Goal: Task Accomplishment & Management: Complete application form

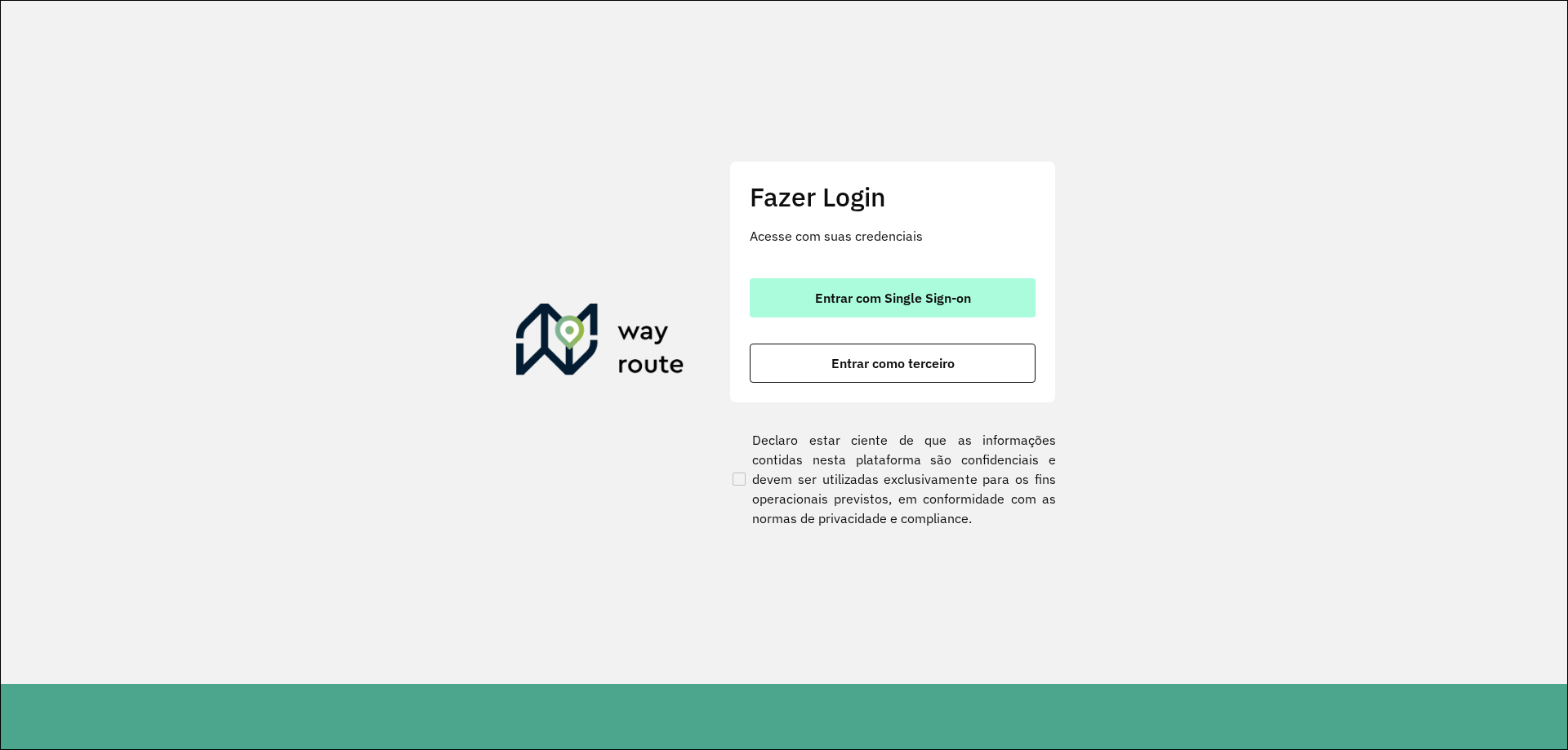
click at [971, 309] on button "Entrar com Single Sign-on" at bounding box center [893, 298] width 286 height 40
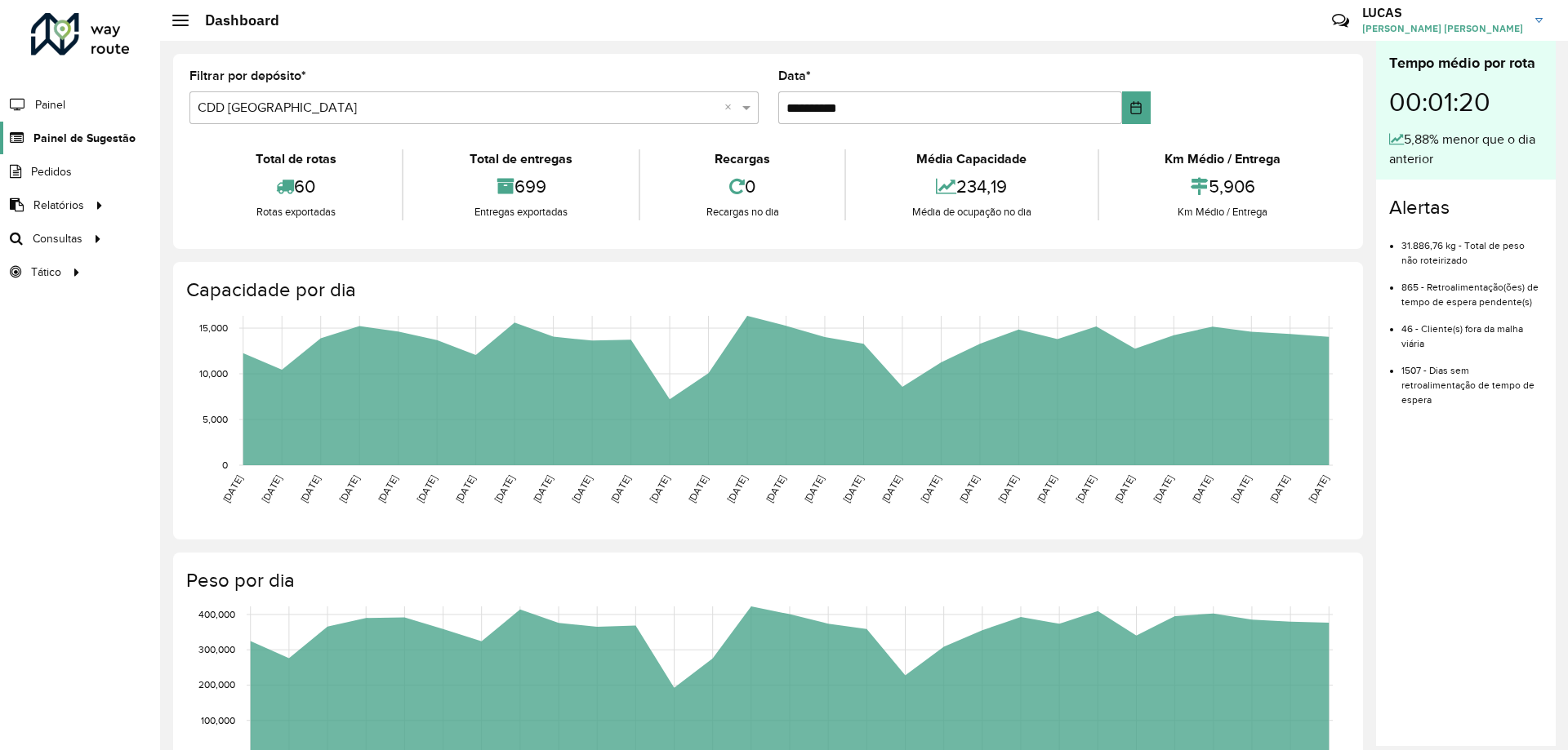
click at [113, 136] on span "Painel de Sugestão" at bounding box center [84, 138] width 102 height 17
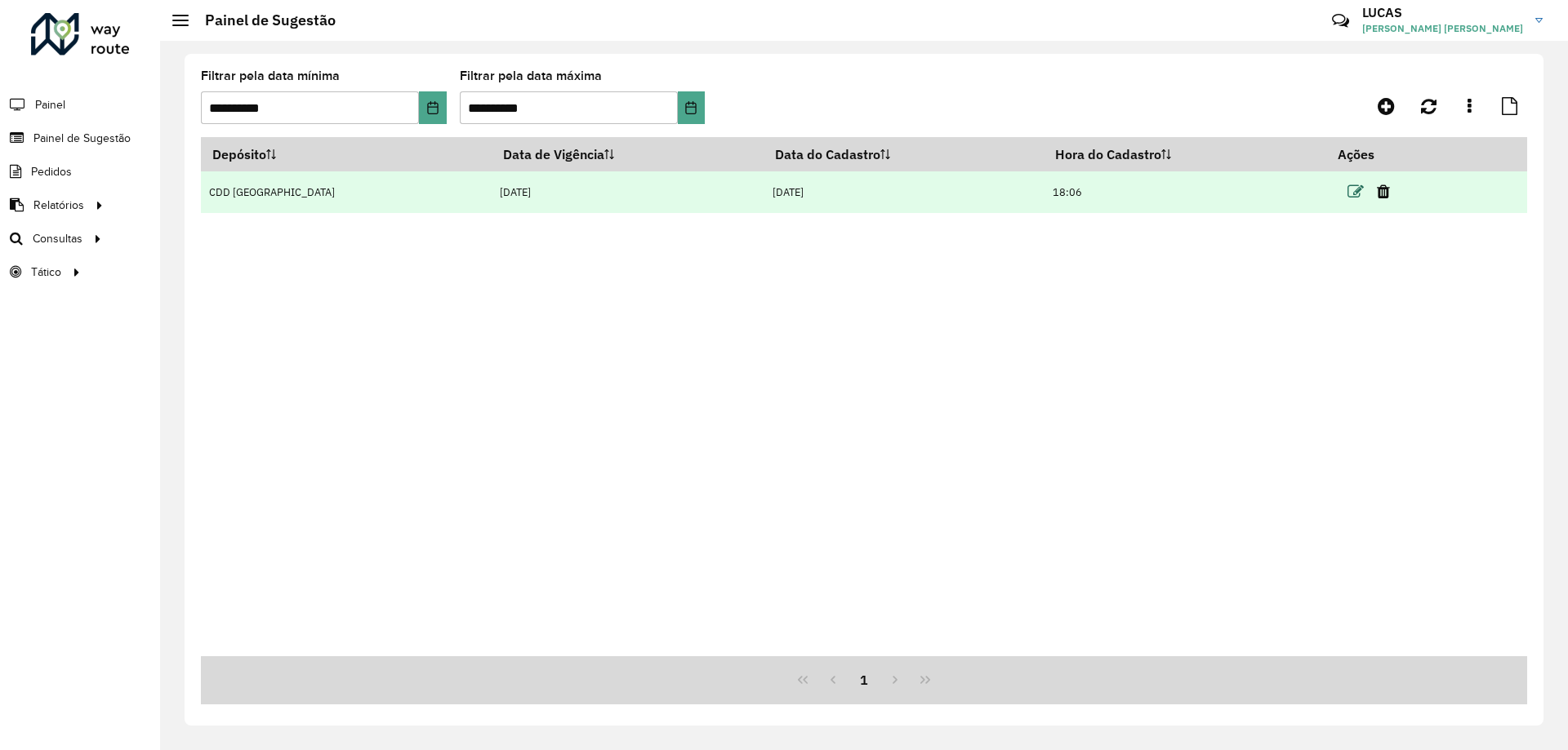
click at [1347, 190] on icon at bounding box center [1355, 192] width 16 height 16
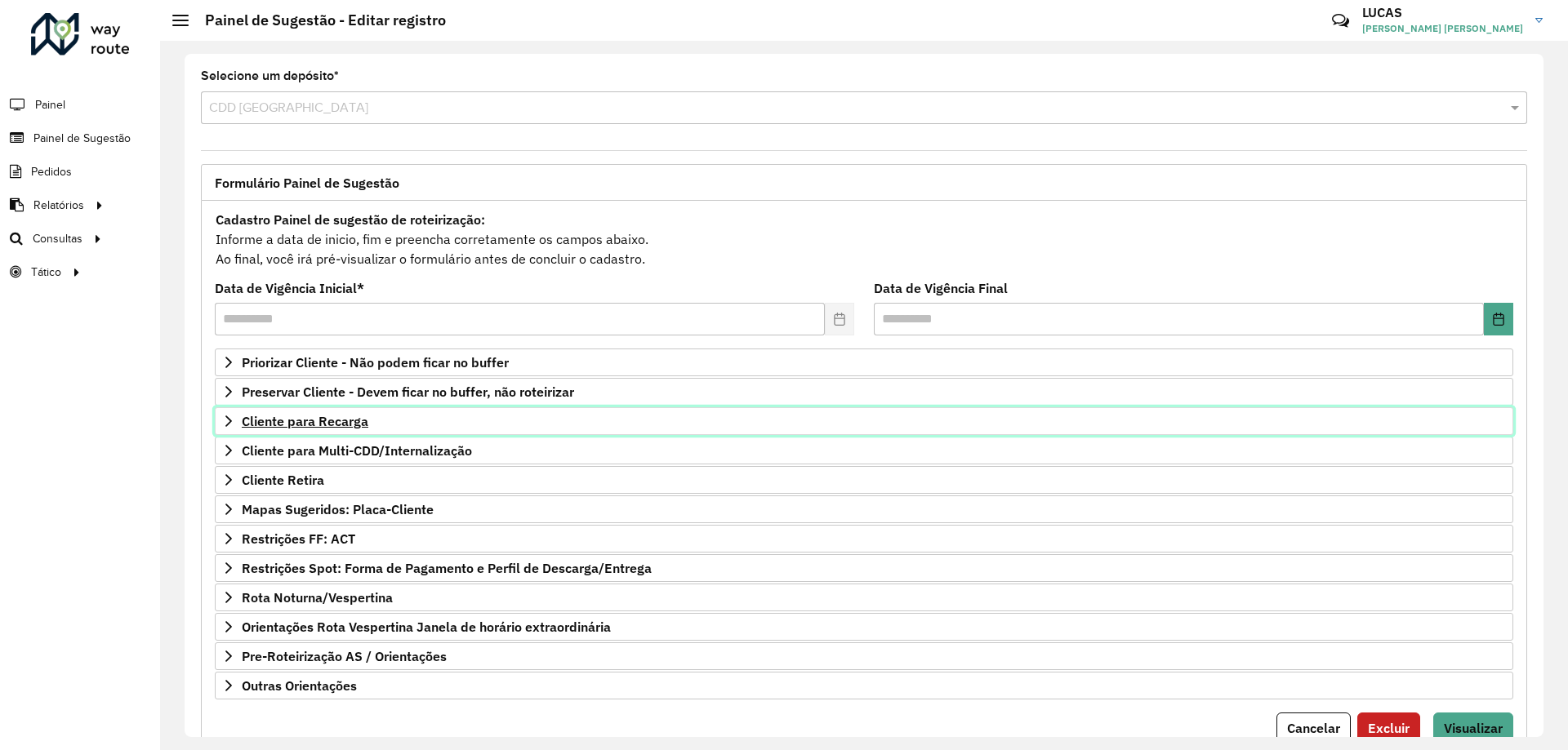
click at [274, 415] on span "Cliente para Recarga" at bounding box center [304, 421] width 126 height 13
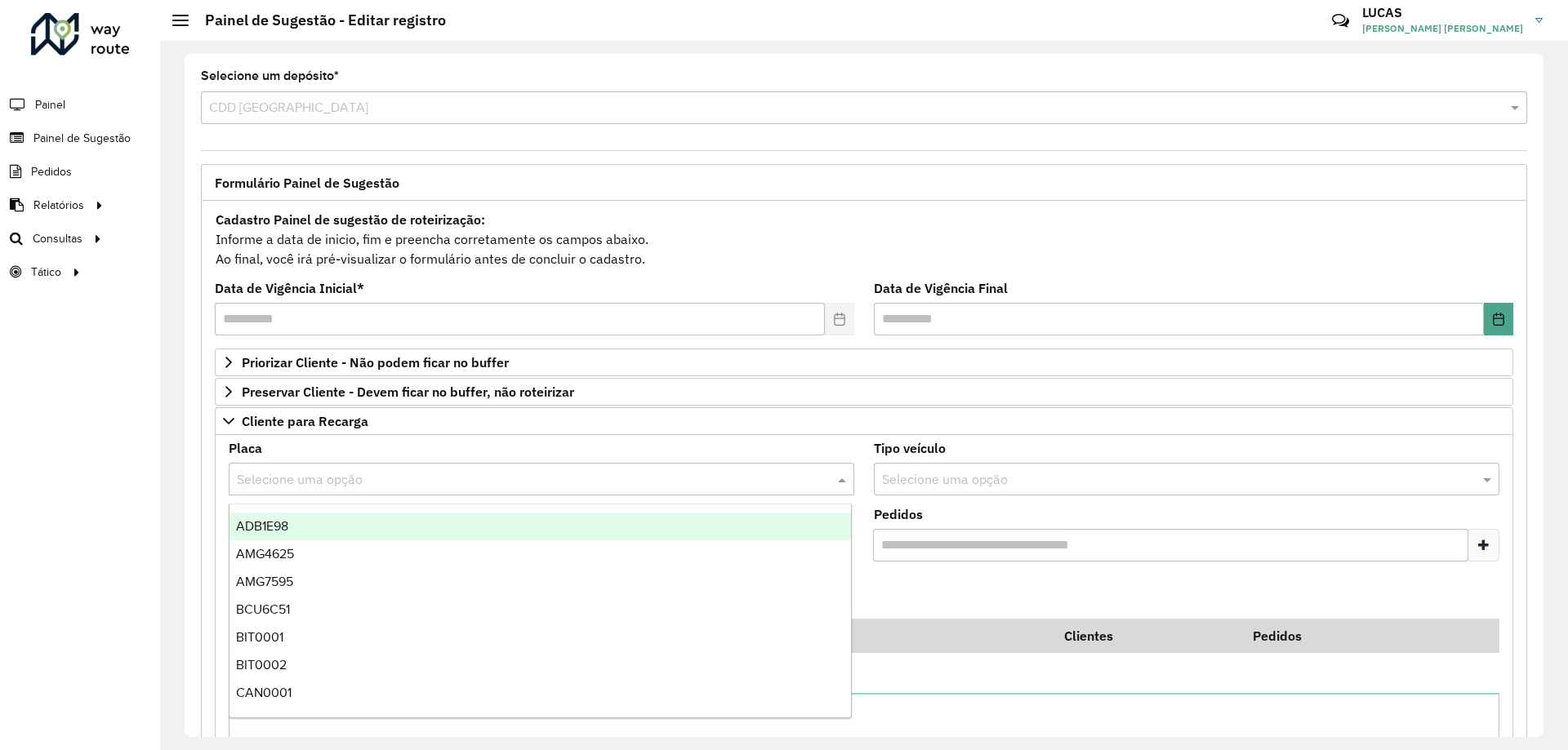
click at [276, 475] on input "text" at bounding box center [525, 480] width 576 height 20
type input "***"
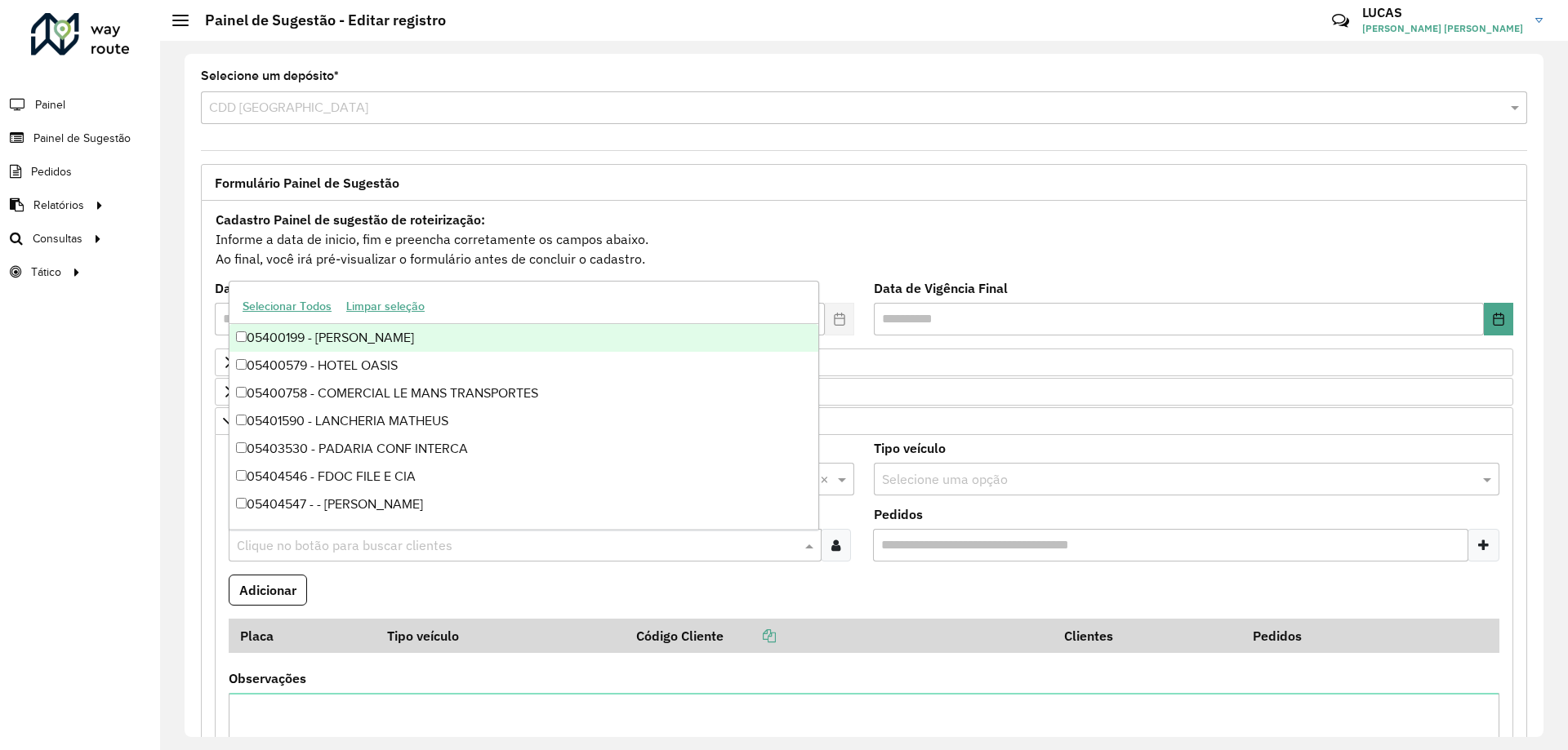
click at [435, 533] on div "Clique no botão para buscar clientes" at bounding box center [525, 545] width 593 height 33
paste input "*****"
type input "*****"
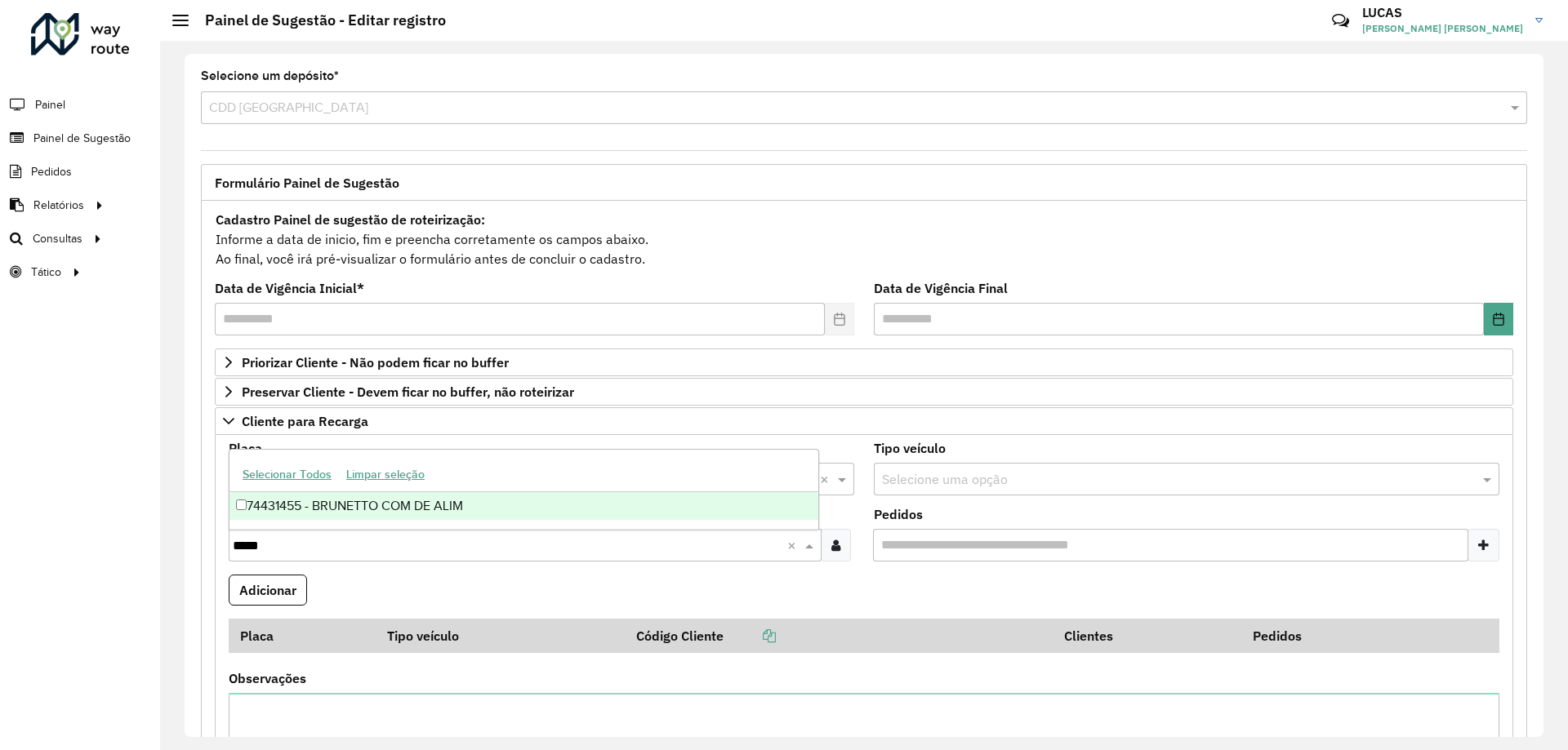
click at [378, 512] on div "74431455 - BRUNETTO COM DE ALIM" at bounding box center [524, 506] width 589 height 28
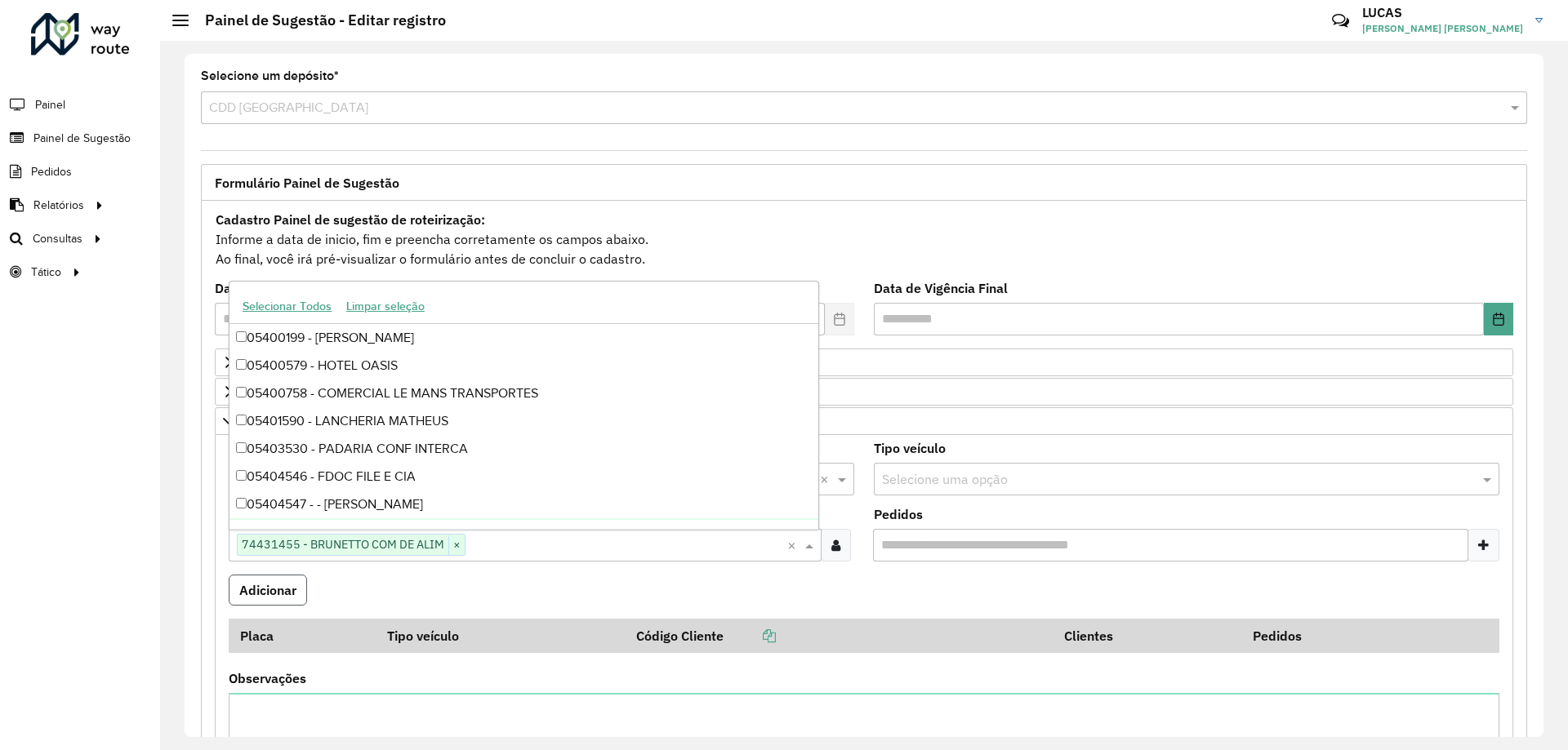
click at [256, 595] on button "Adicionar" at bounding box center [267, 590] width 78 height 31
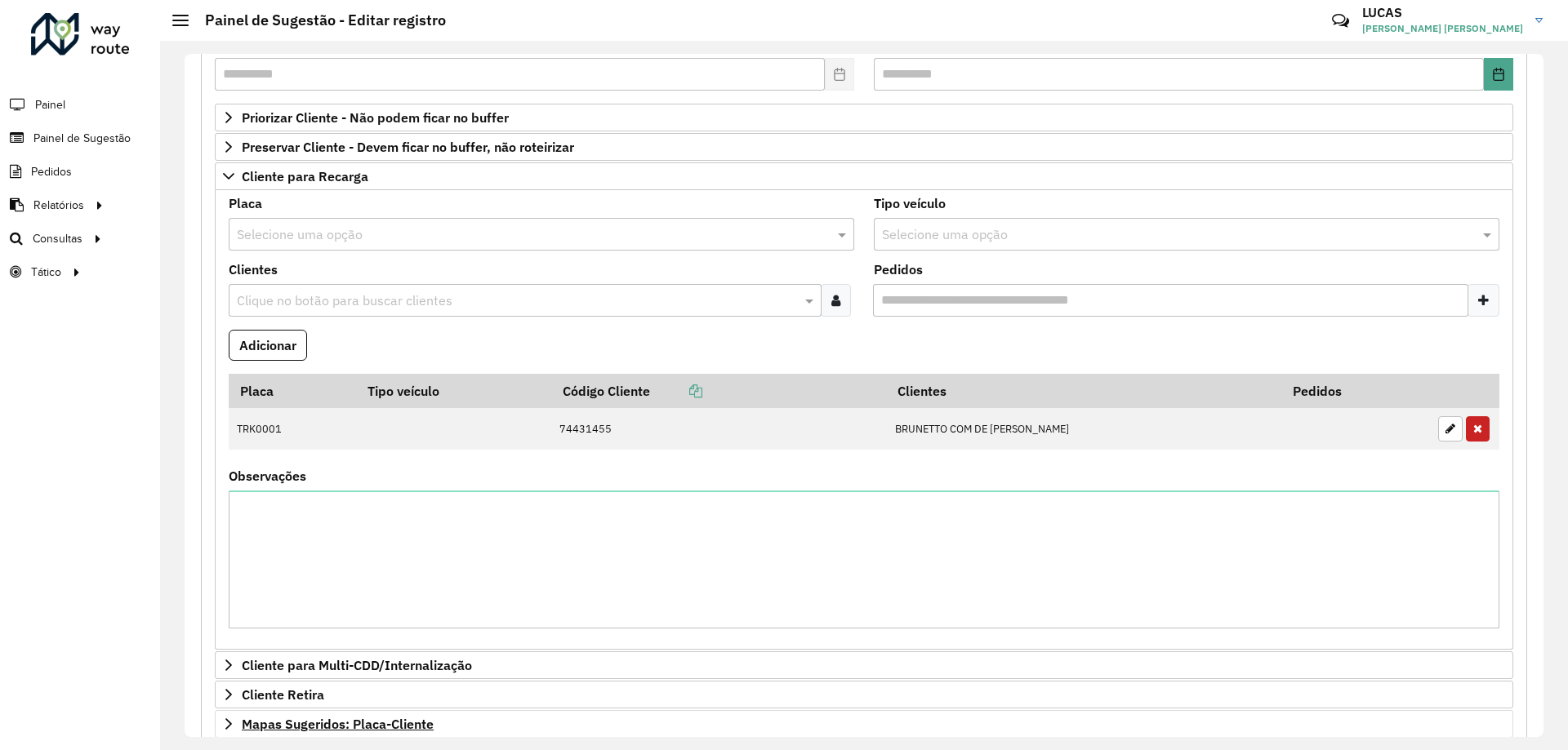
scroll to position [490, 0]
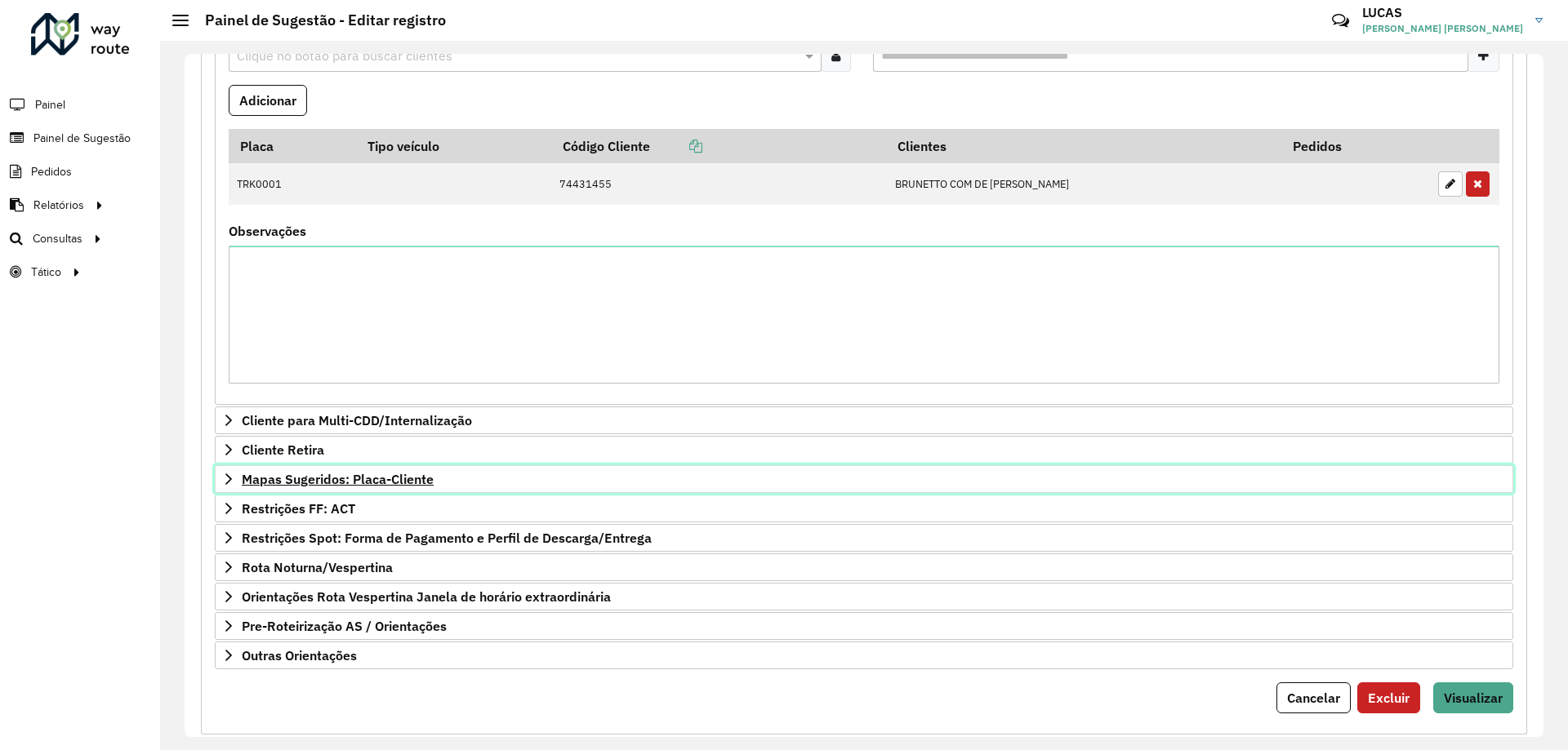
click at [218, 482] on link "Mapas Sugeridos: Placa-Cliente" at bounding box center [864, 479] width 1299 height 28
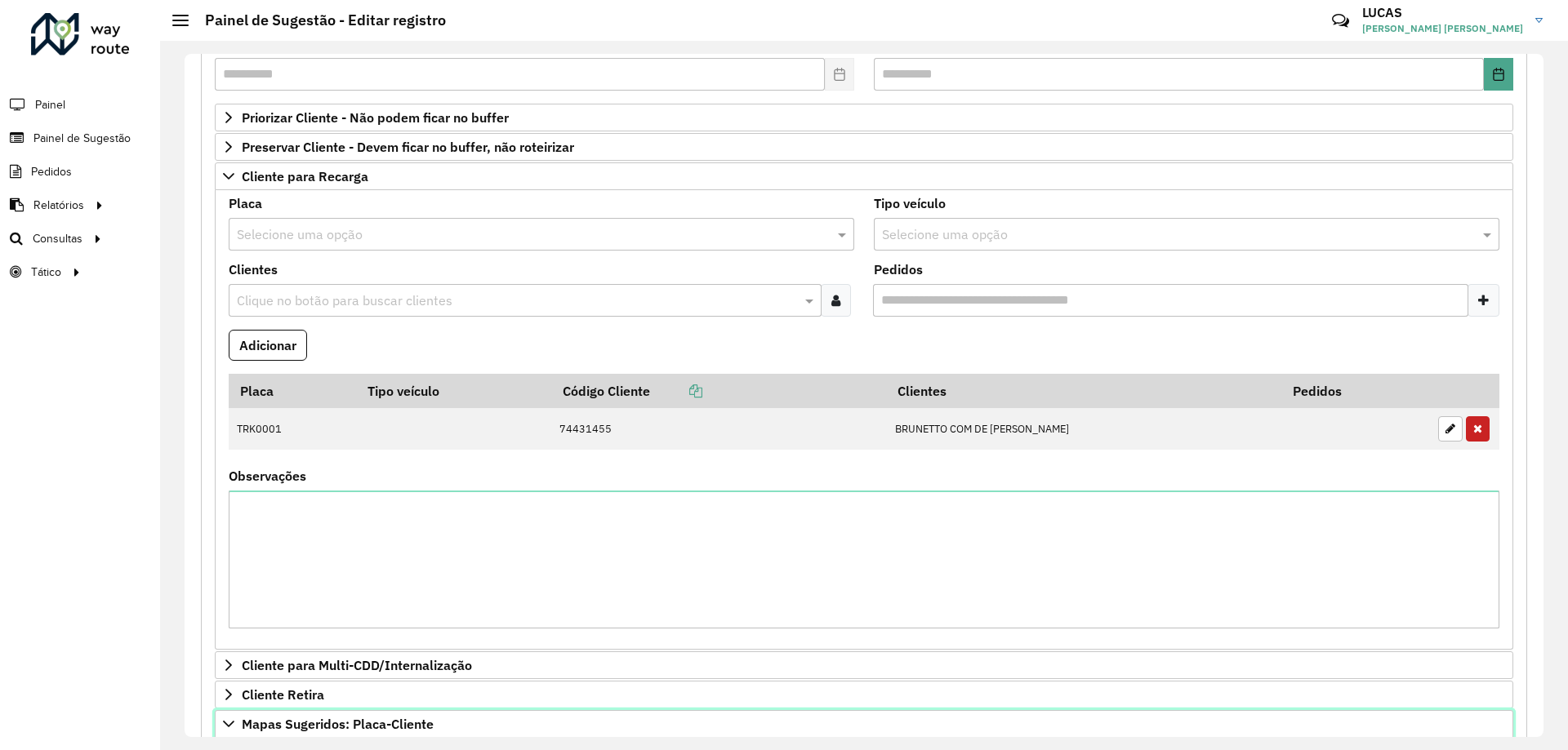
scroll to position [0, 0]
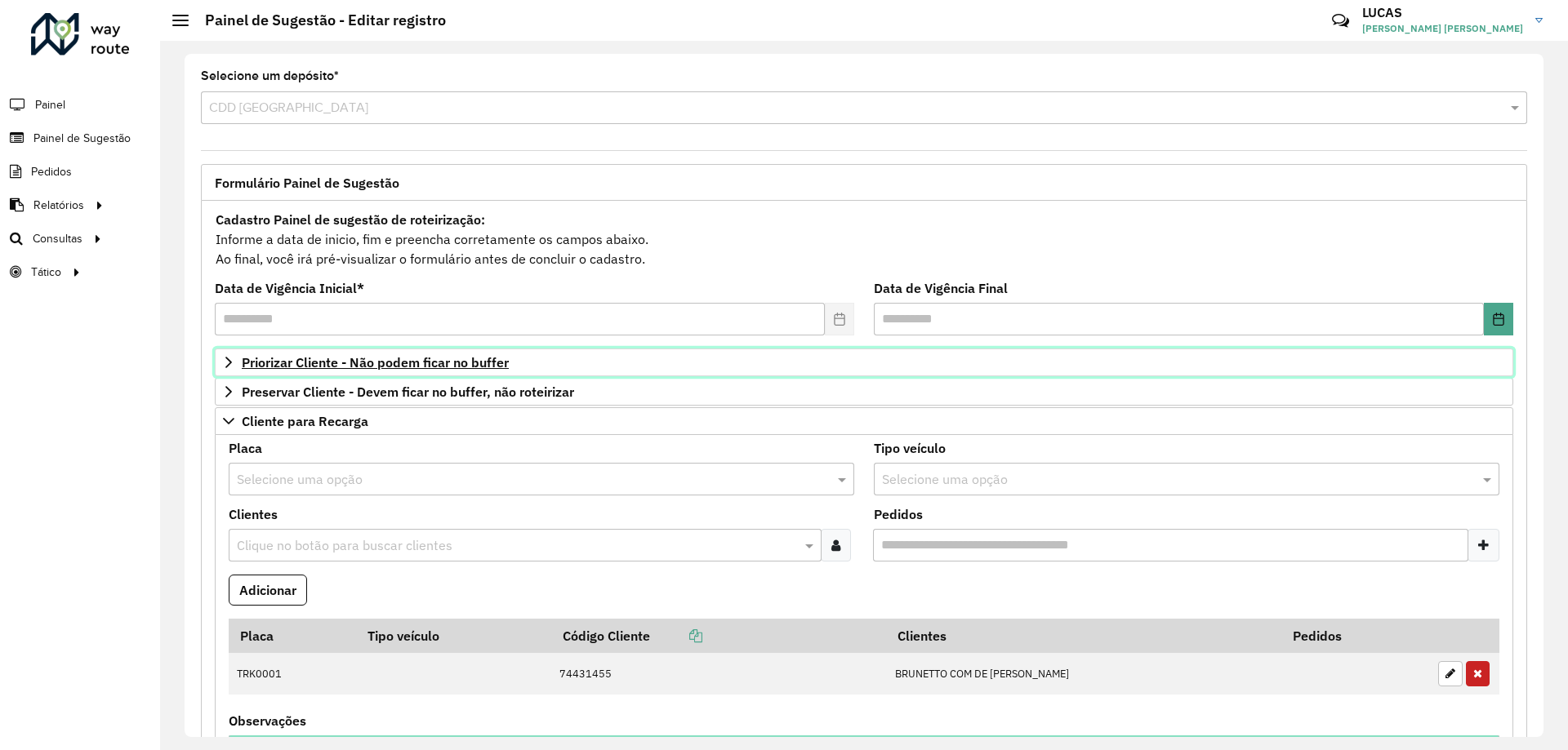
click at [259, 365] on span "Priorizar Cliente - Não podem ficar no buffer" at bounding box center [375, 362] width 267 height 13
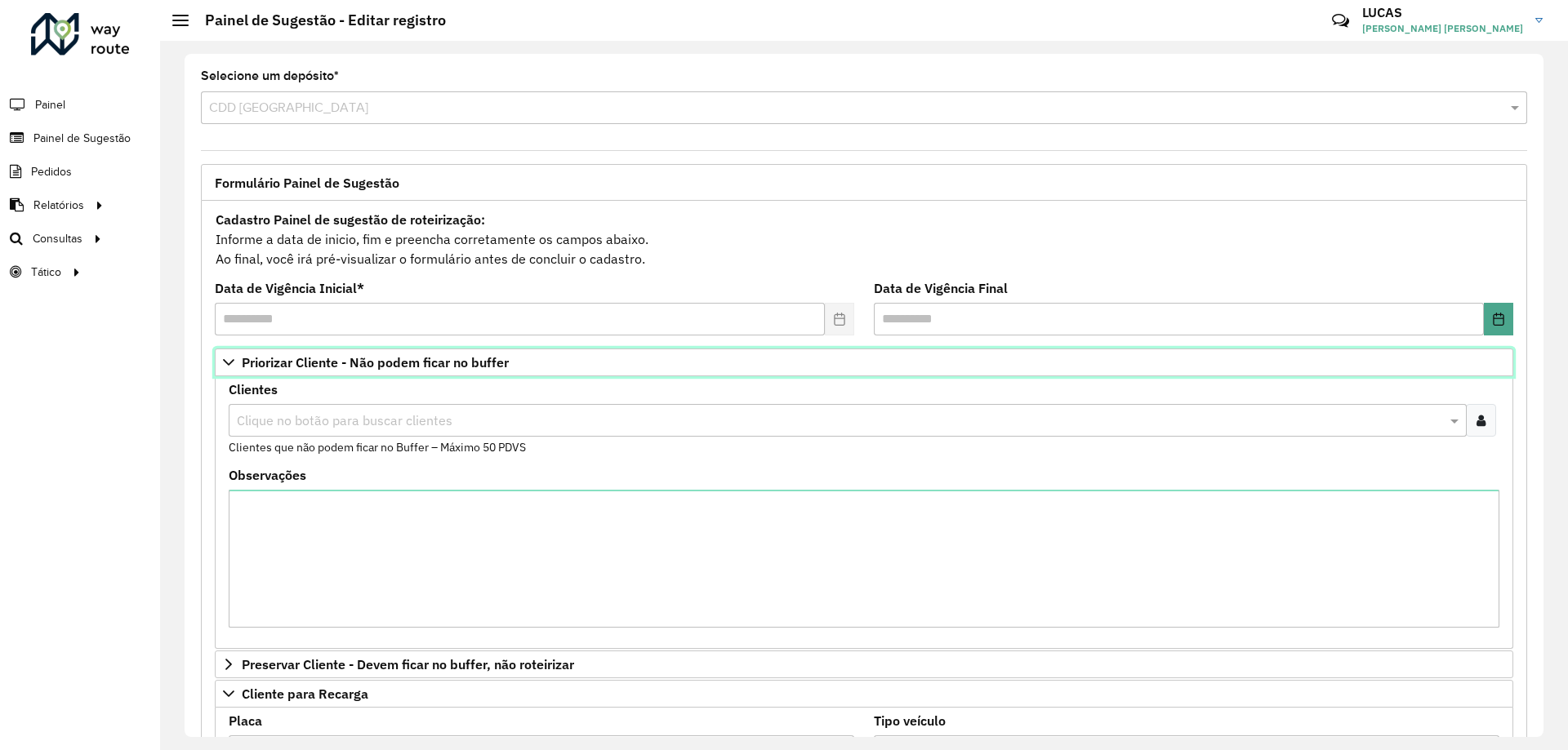
scroll to position [163, 0]
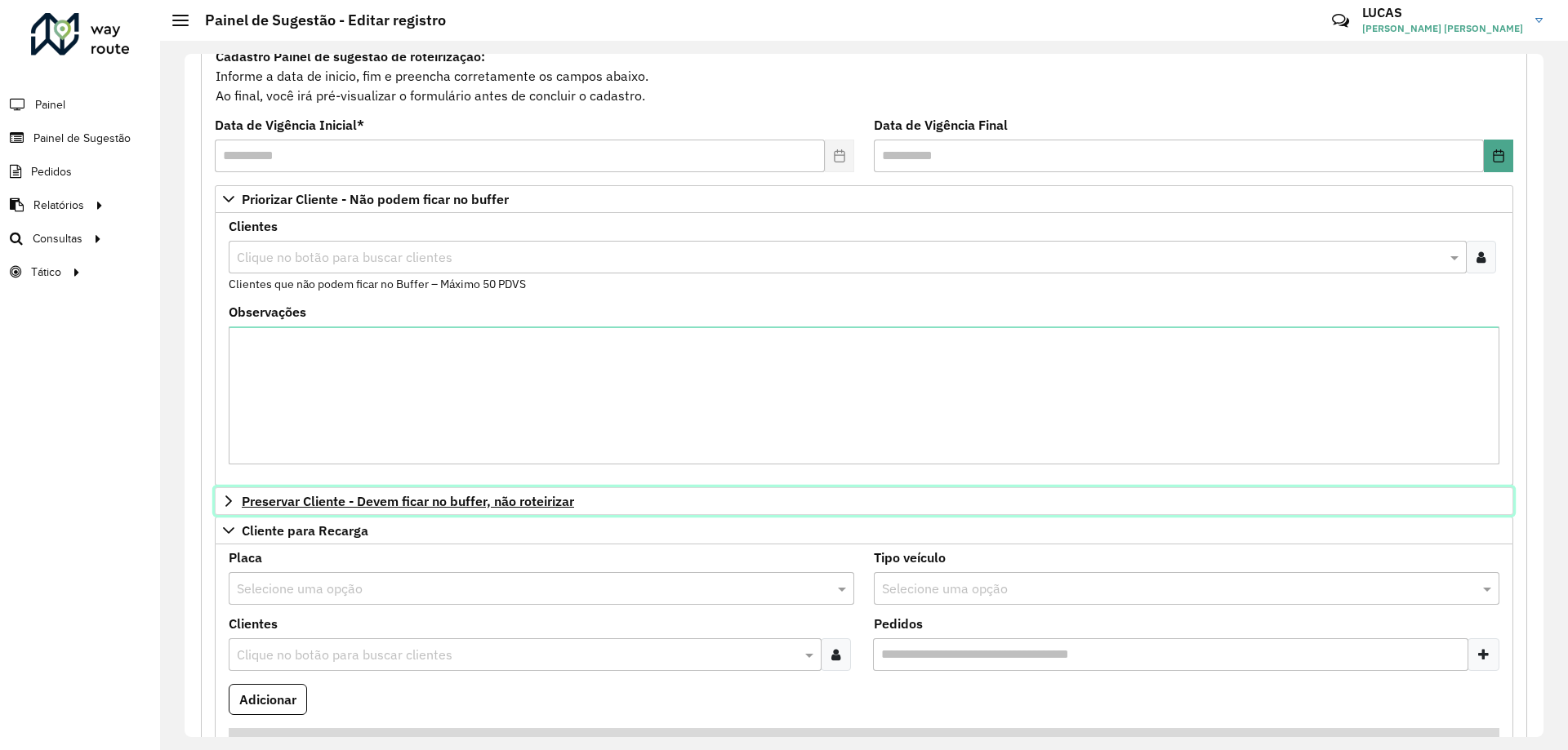
click at [245, 489] on link "Preservar Cliente - Devem ficar no buffer, não roteirizar" at bounding box center [864, 501] width 1299 height 28
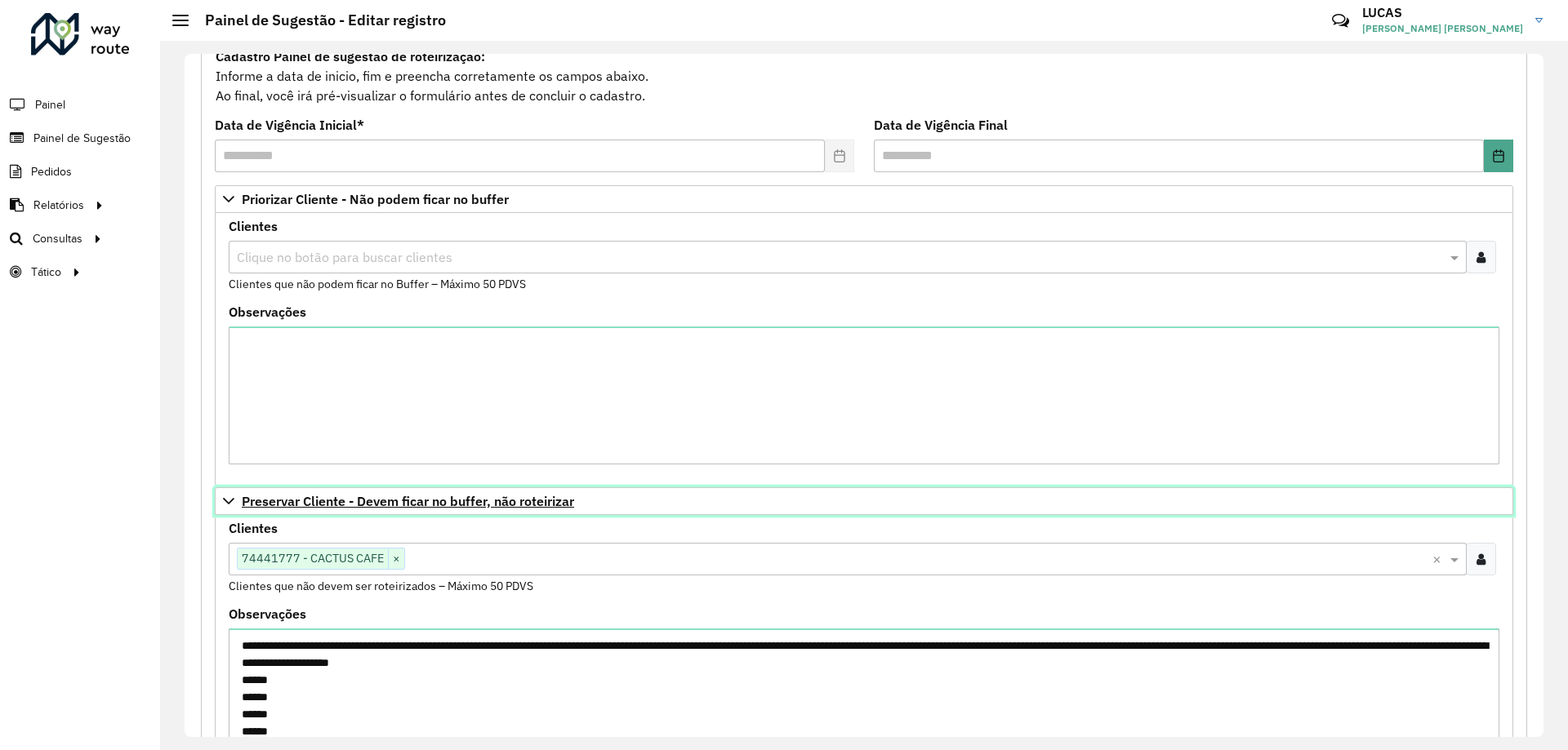
scroll to position [327, 0]
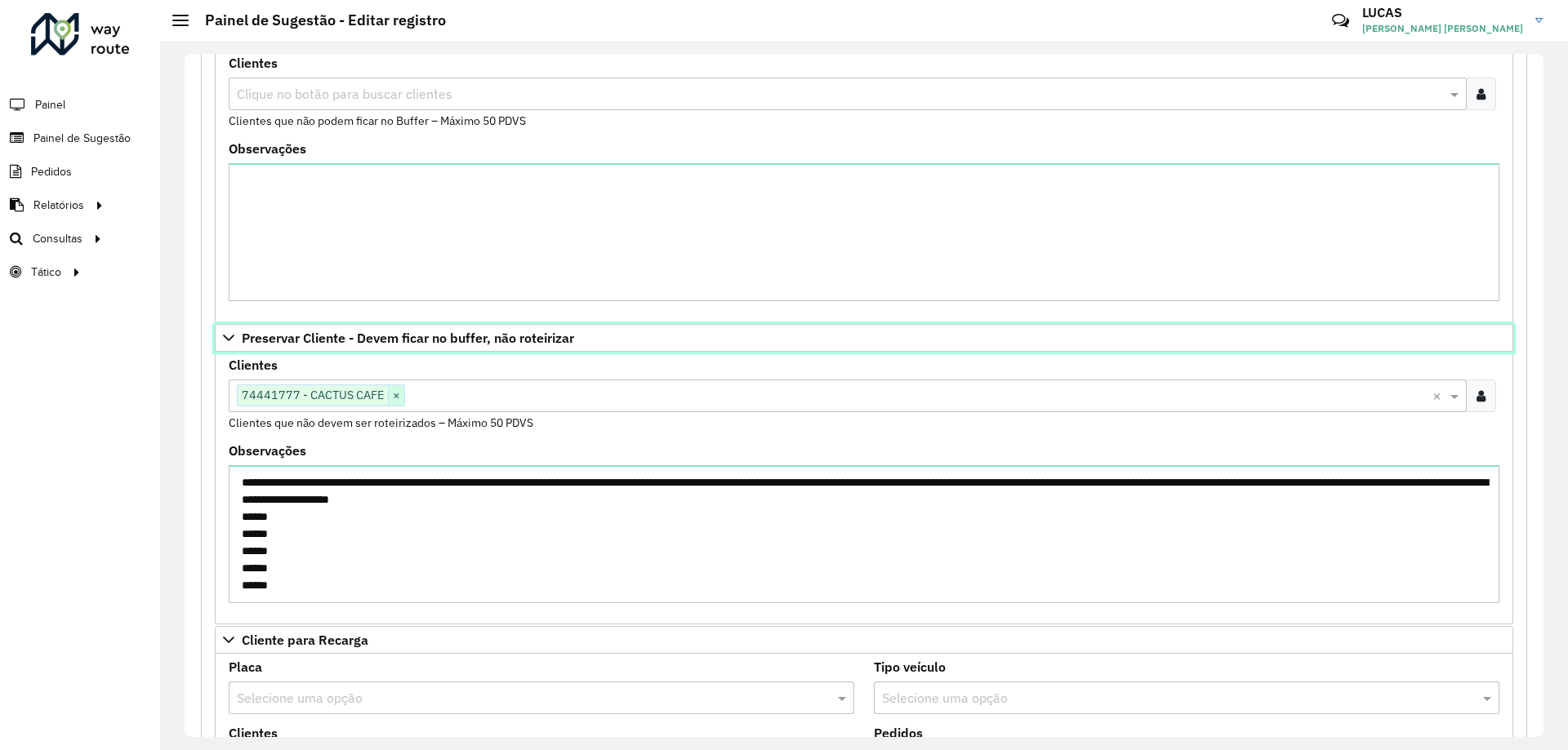
click at [392, 390] on span "×" at bounding box center [396, 396] width 16 height 20
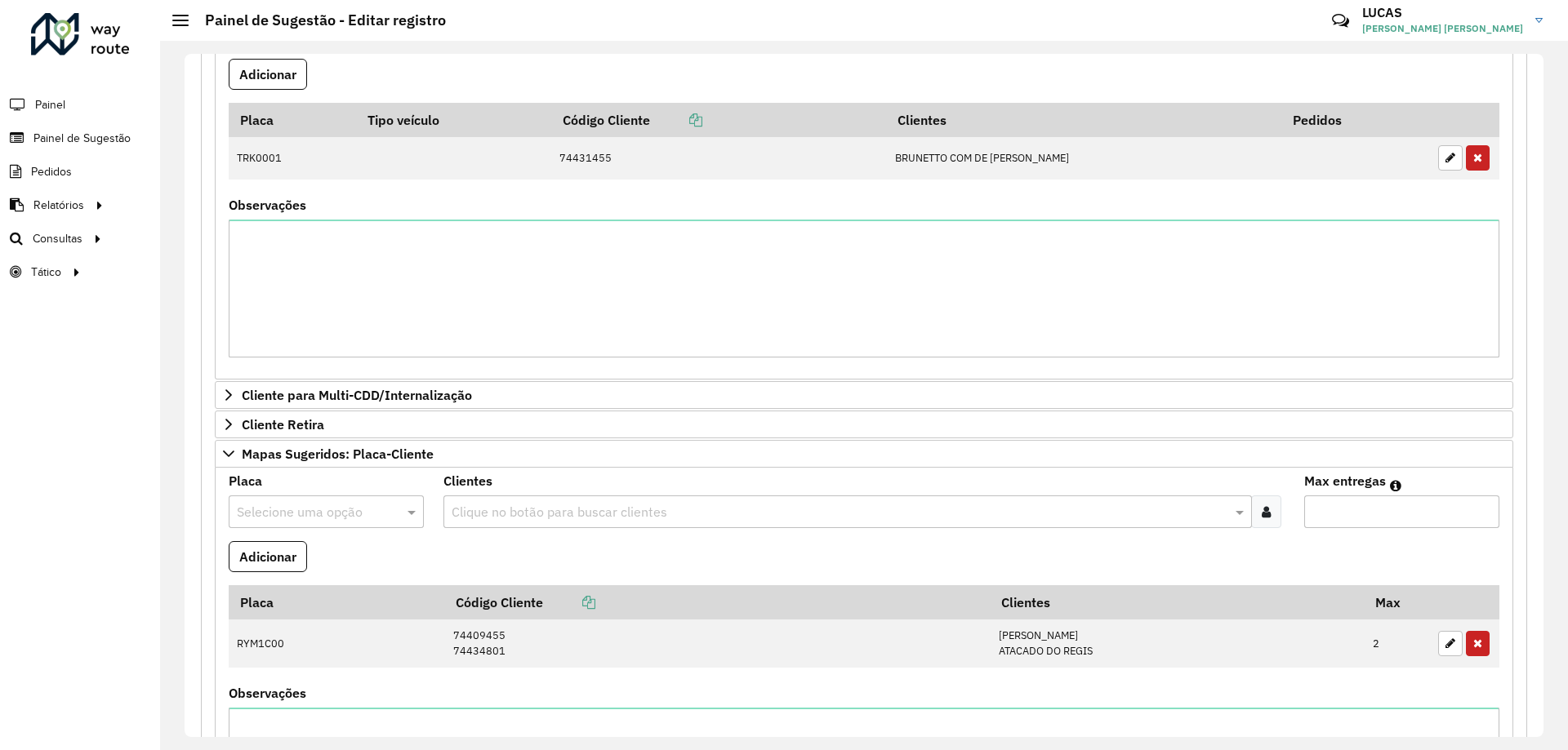
scroll to position [1470, 0]
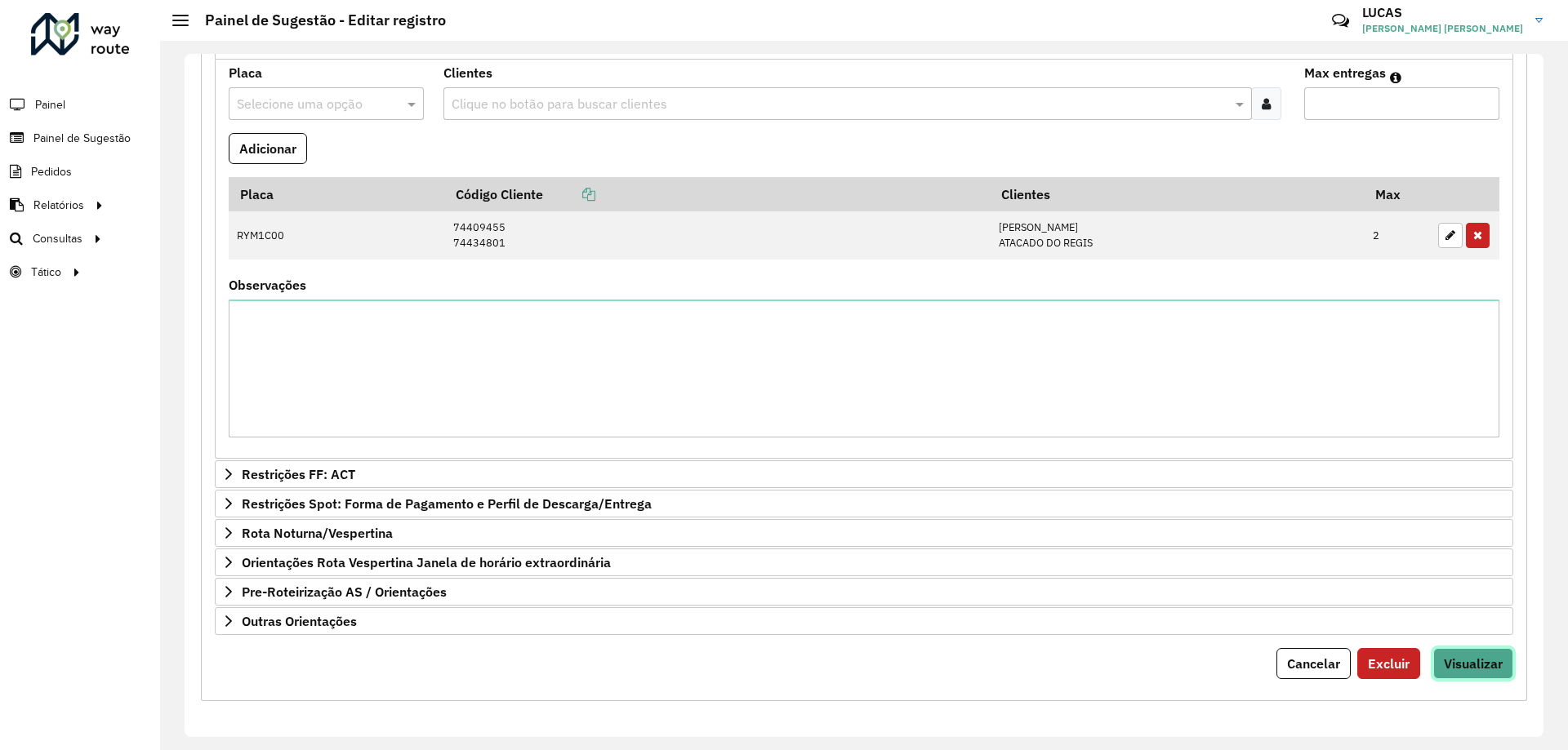
click at [1461, 667] on span "Visualizar" at bounding box center [1473, 663] width 58 height 16
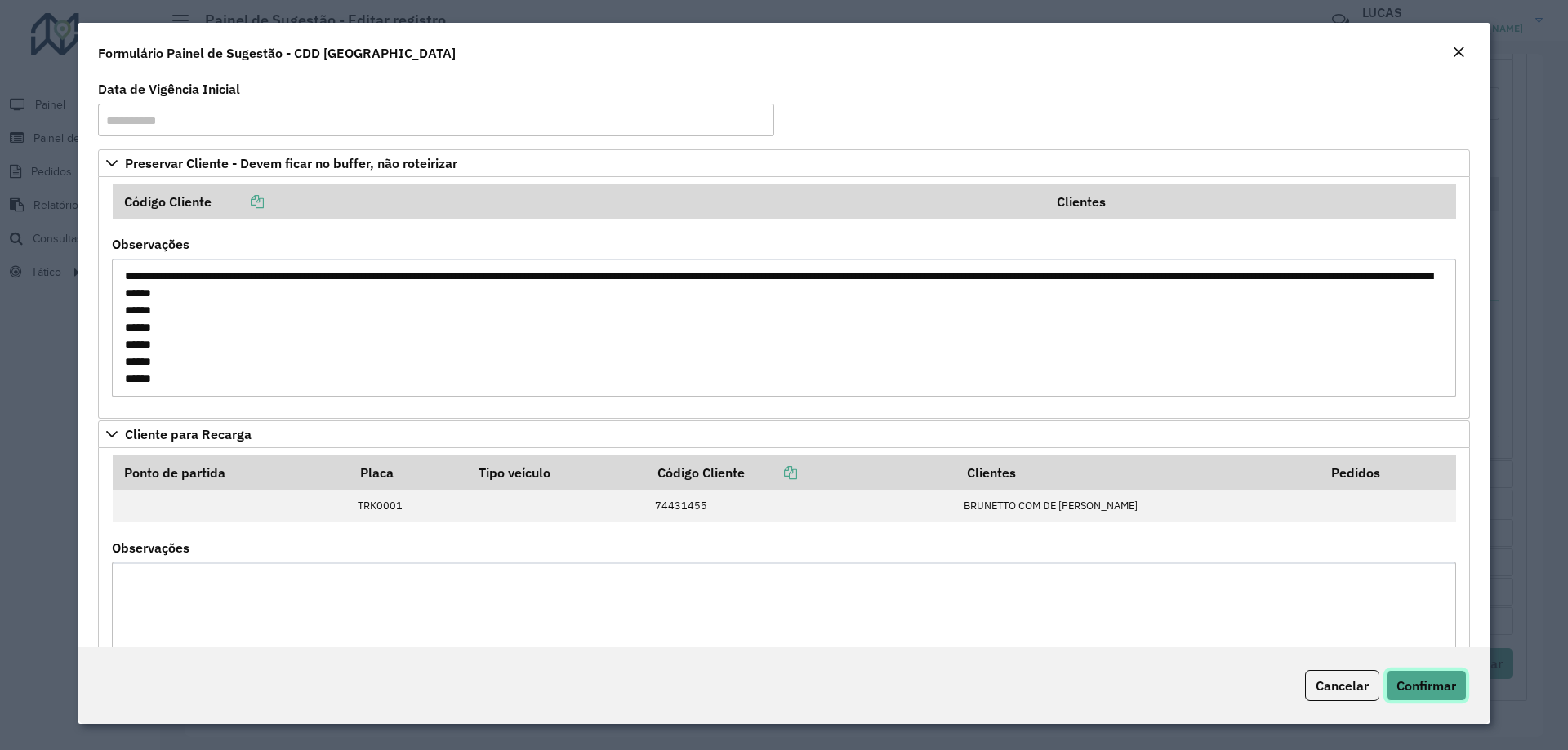
click at [1430, 693] on span "Confirmar" at bounding box center [1425, 685] width 59 height 16
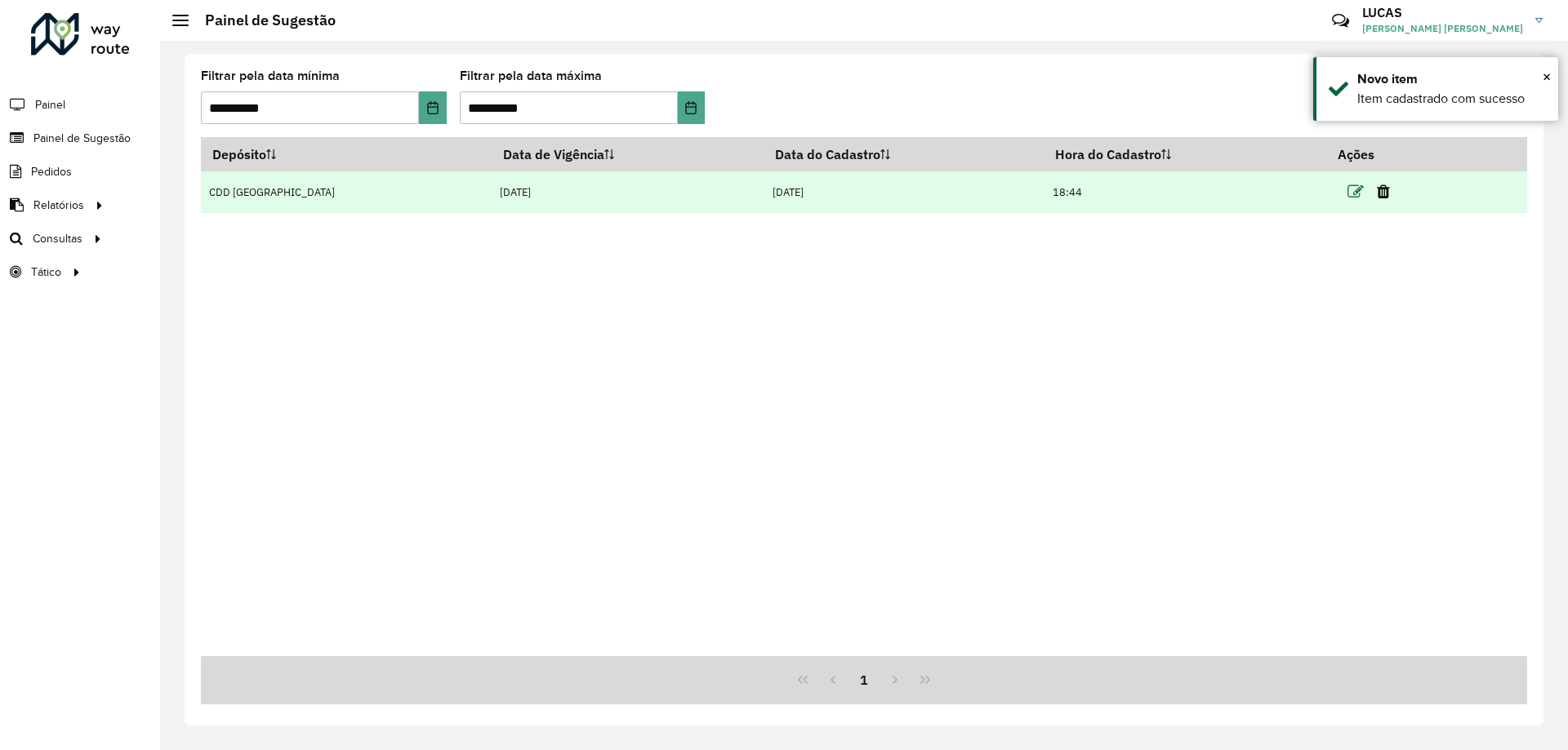
click at [1347, 188] on icon at bounding box center [1355, 192] width 16 height 16
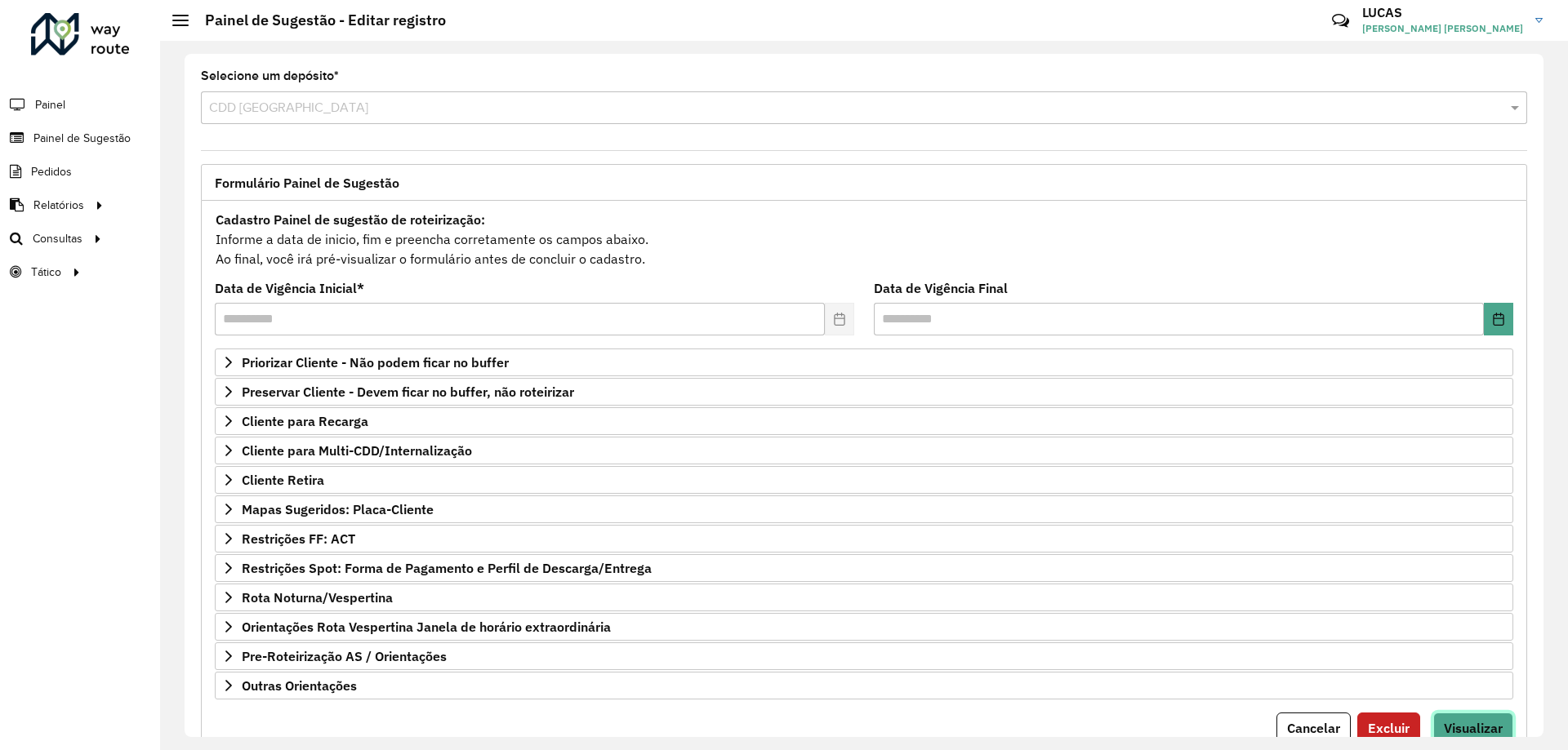
click at [1472, 721] on span "Visualizar" at bounding box center [1473, 728] width 58 height 16
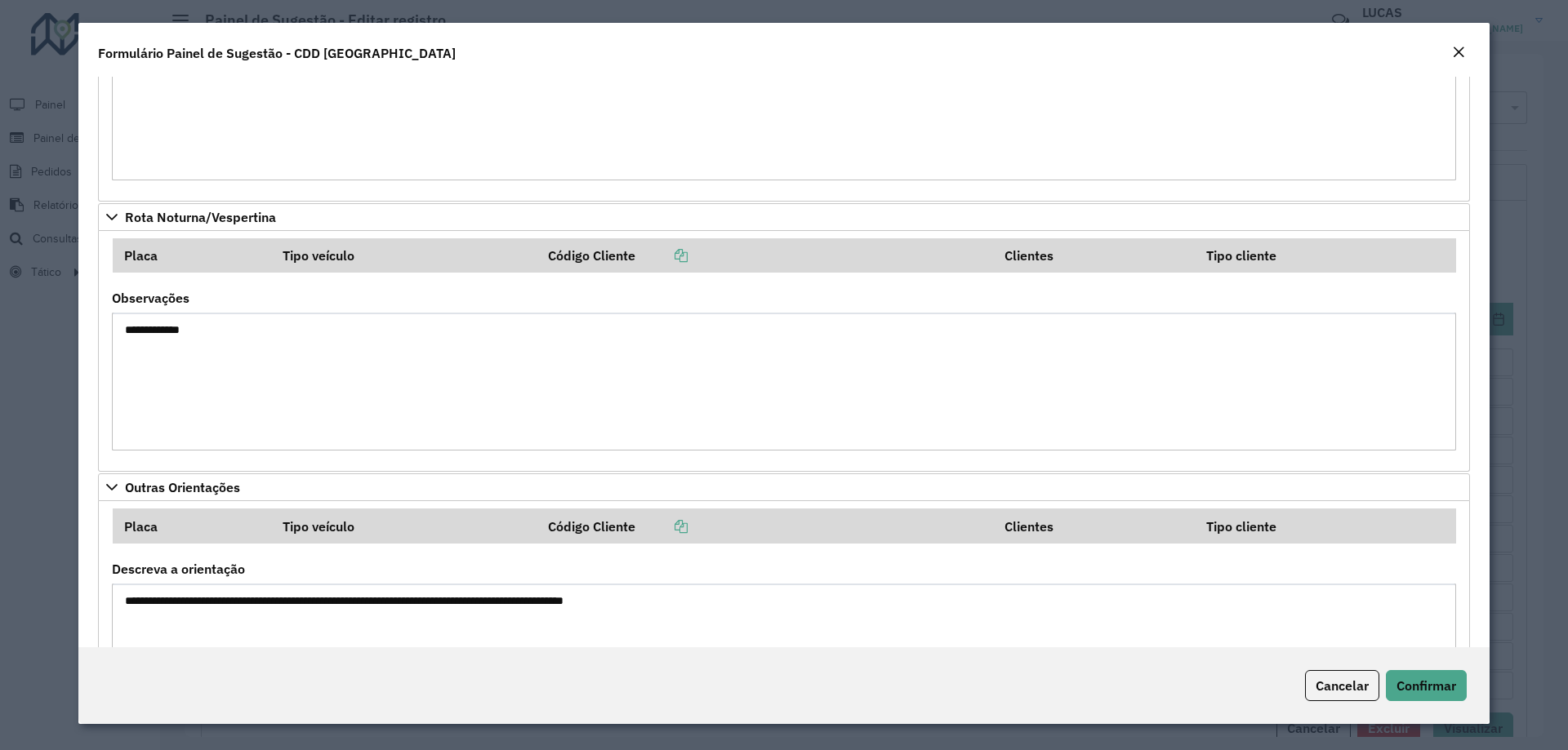
scroll to position [1260, 0]
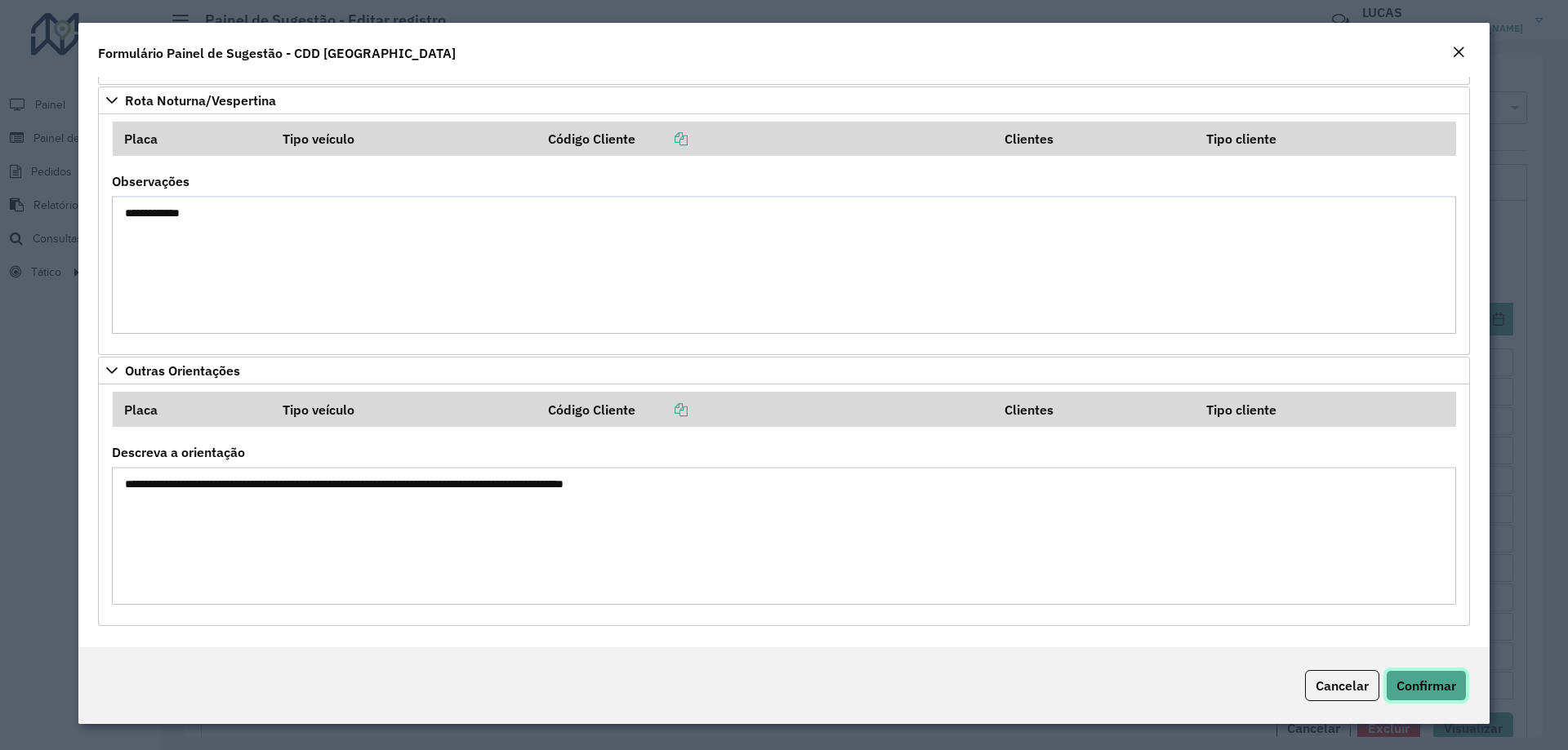
click at [1445, 687] on span "Confirmar" at bounding box center [1425, 685] width 59 height 16
